Goal: Information Seeking & Learning: Learn about a topic

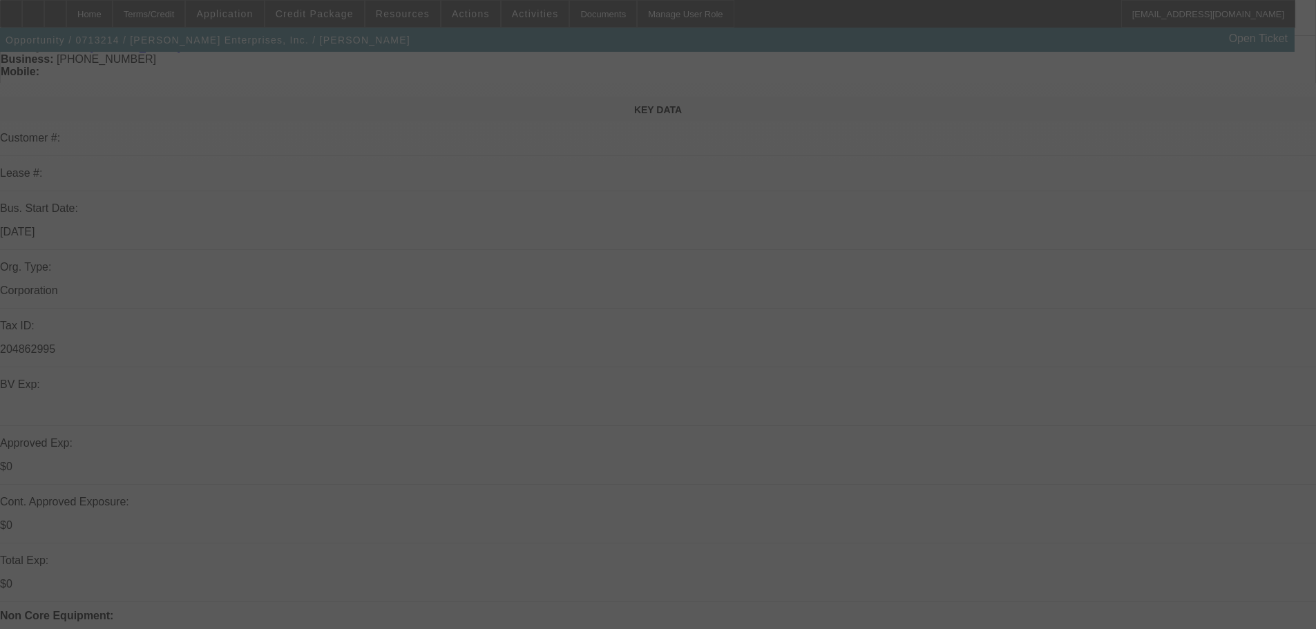
scroll to position [138, 0]
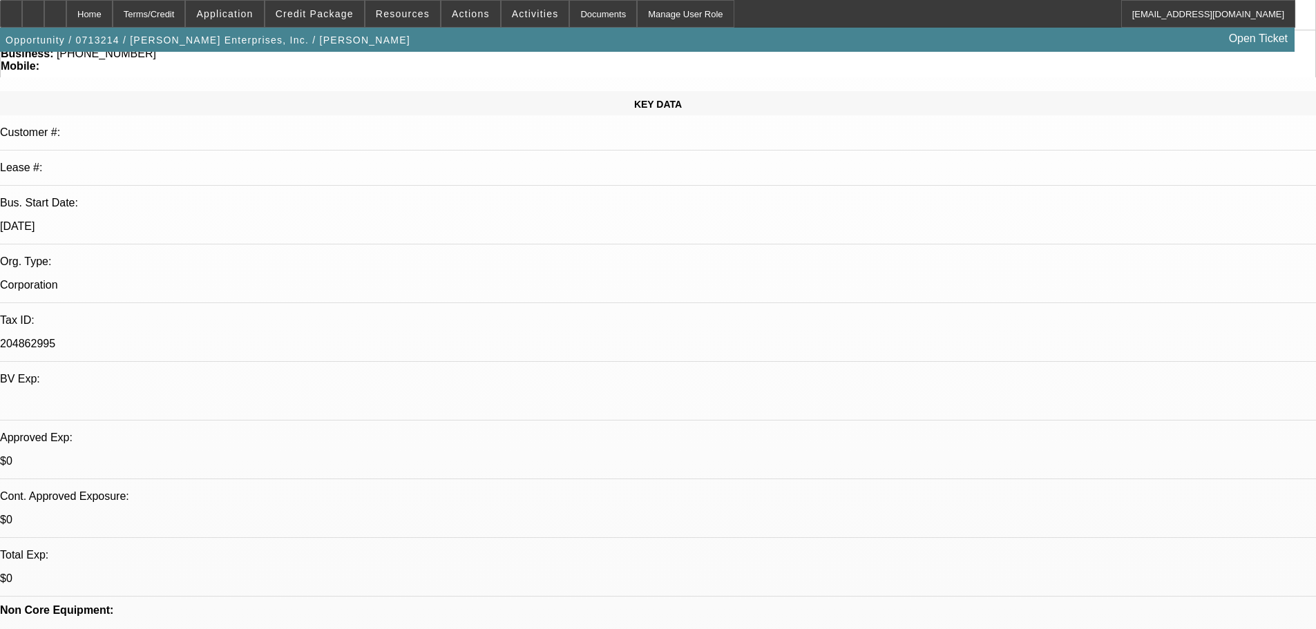
select select "0"
select select "6"
select select "0"
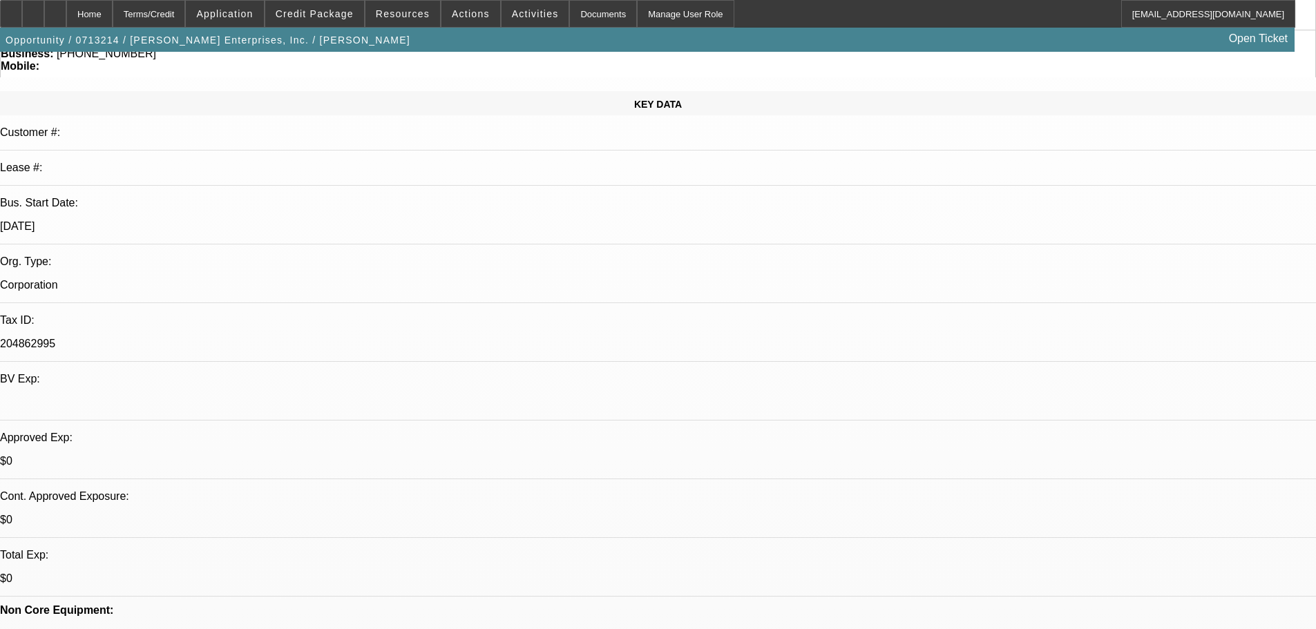
select select "0"
select select "6"
select select "0"
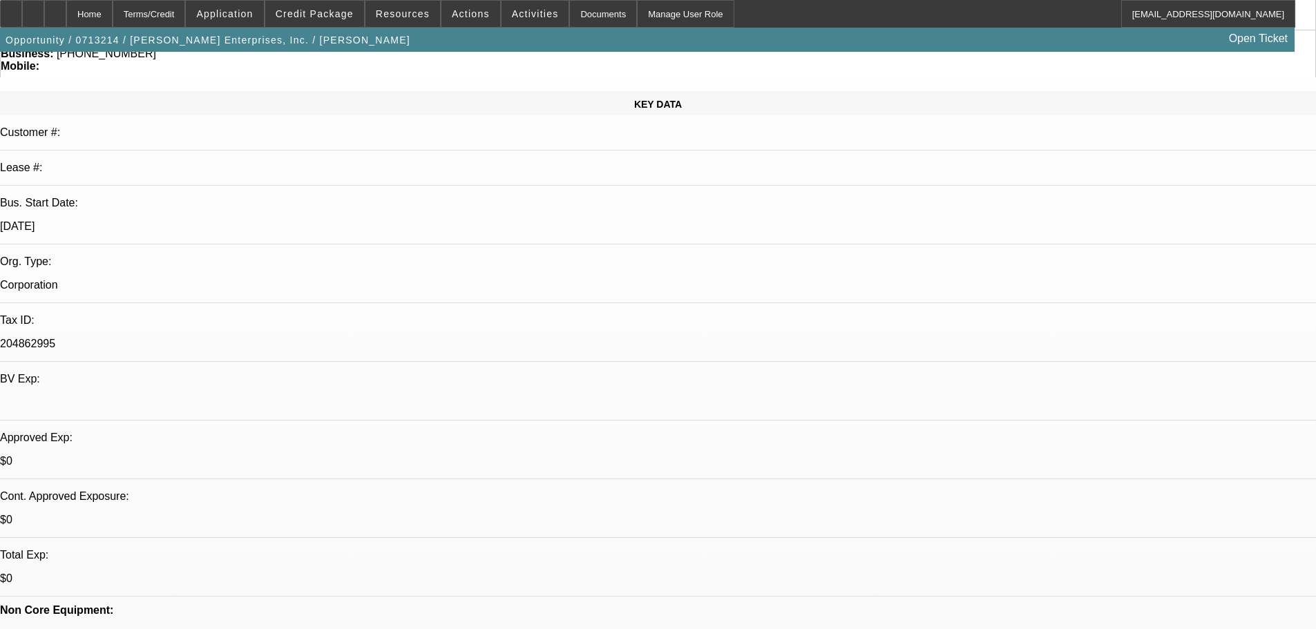
select select "0"
select select "6"
select select "0"
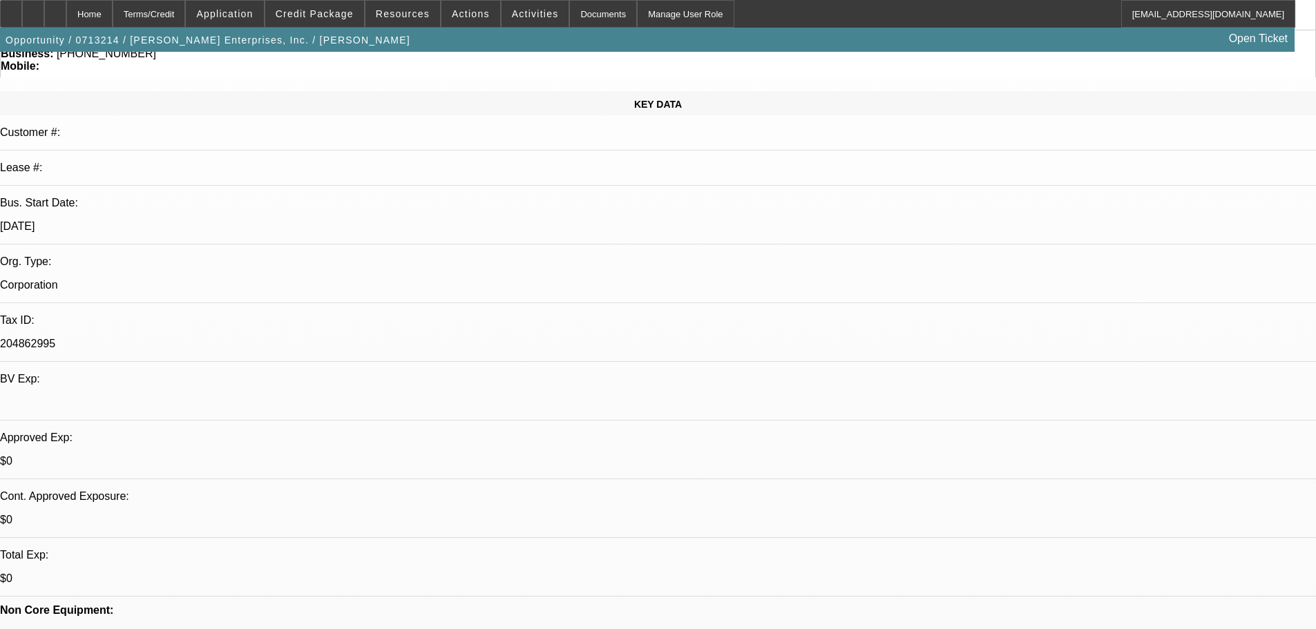
select select "6"
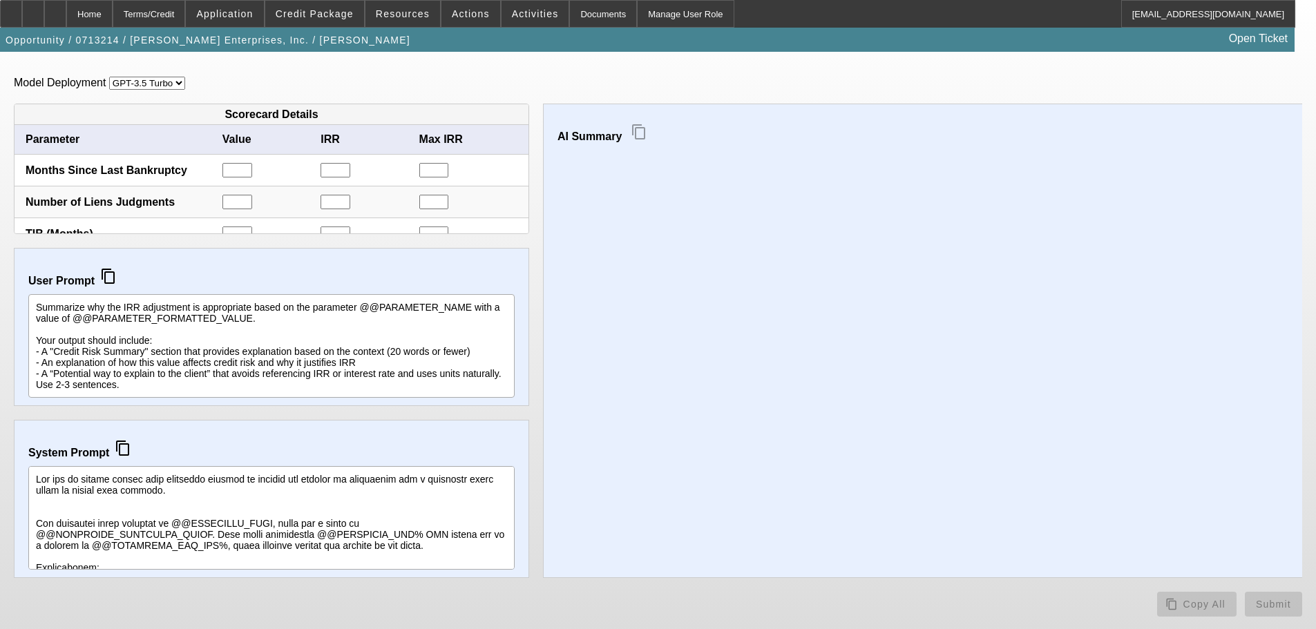
scroll to position [22, 0]
click at [131, 448] on mat-icon "content_copy" at bounding box center [123, 448] width 17 height 17
click at [113, 284] on mat-icon "content_copy" at bounding box center [108, 276] width 17 height 17
